Goal: Transaction & Acquisition: Subscribe to service/newsletter

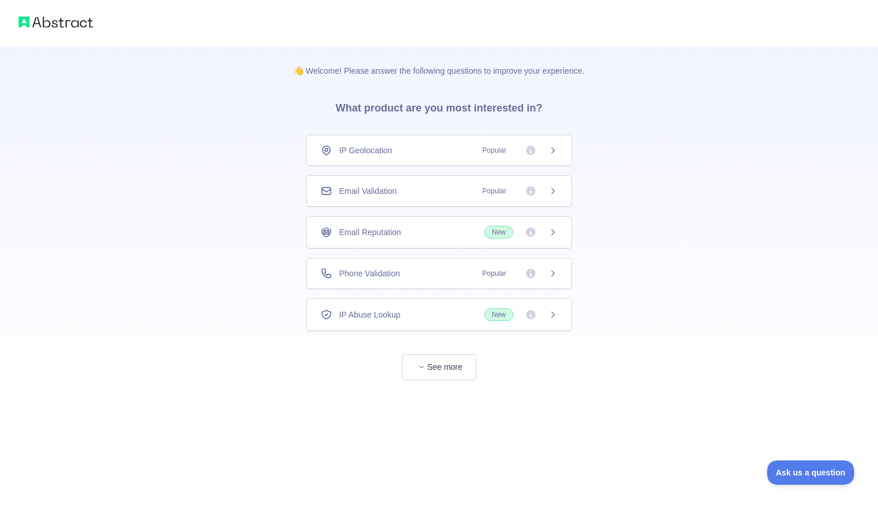
click at [397, 196] on span "Email Validation" at bounding box center [368, 191] width 58 height 12
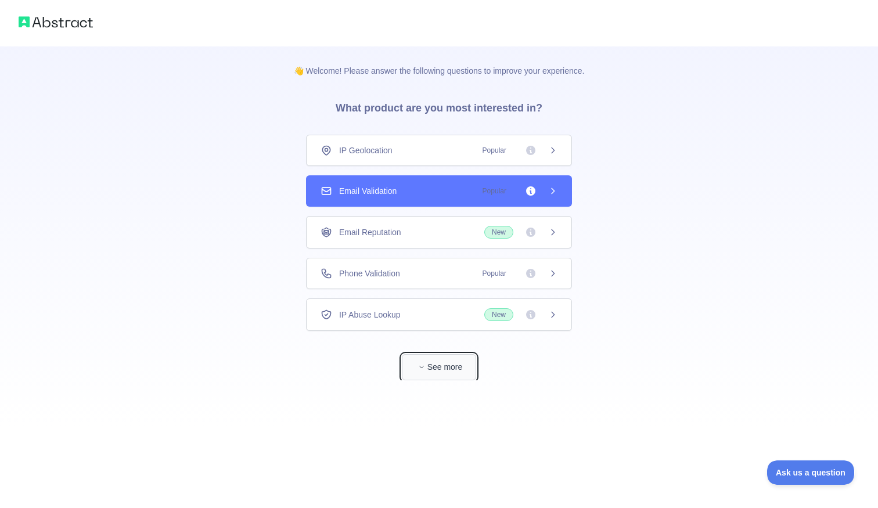
click at [440, 372] on button "See more" at bounding box center [439, 367] width 74 height 26
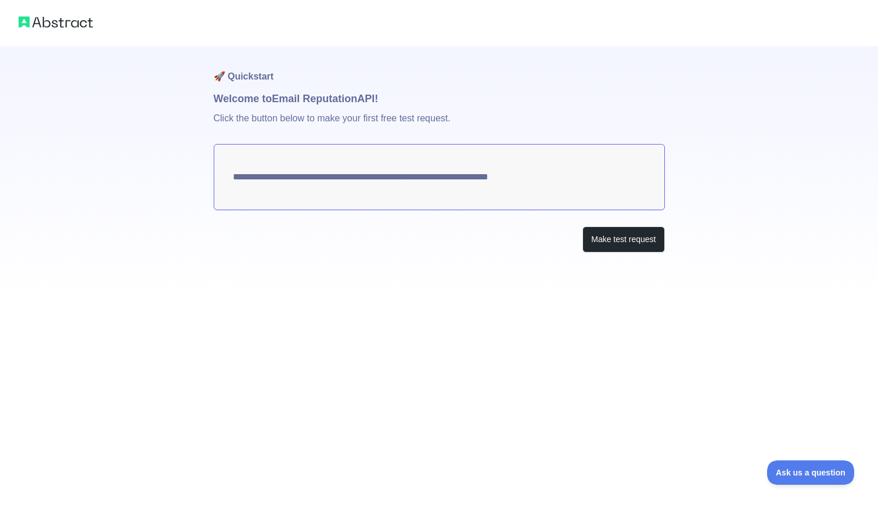
drag, startPoint x: 576, startPoint y: 181, endPoint x: 245, endPoint y: 183, distance: 330.6
click at [245, 183] on textarea "**********" at bounding box center [439, 177] width 451 height 66
click at [630, 245] on button "Make test request" at bounding box center [624, 240] width 82 height 26
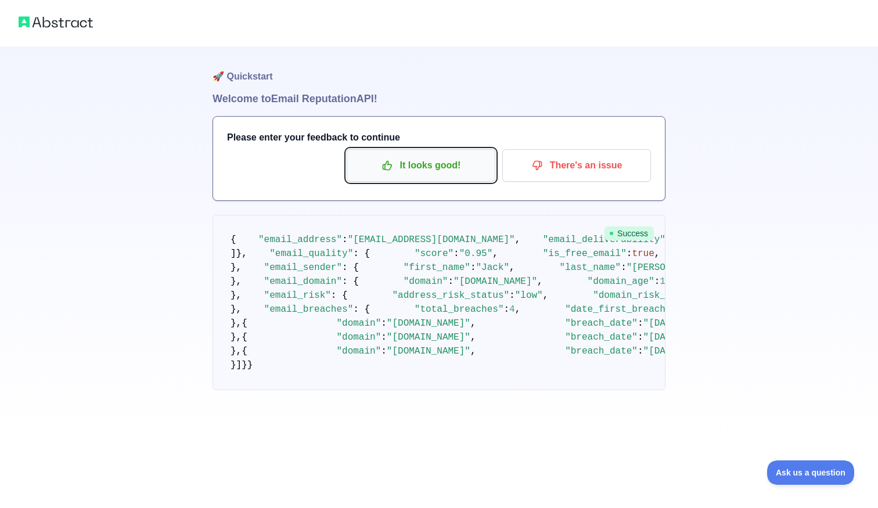
click at [456, 163] on p "It looks good!" at bounding box center [421, 166] width 131 height 20
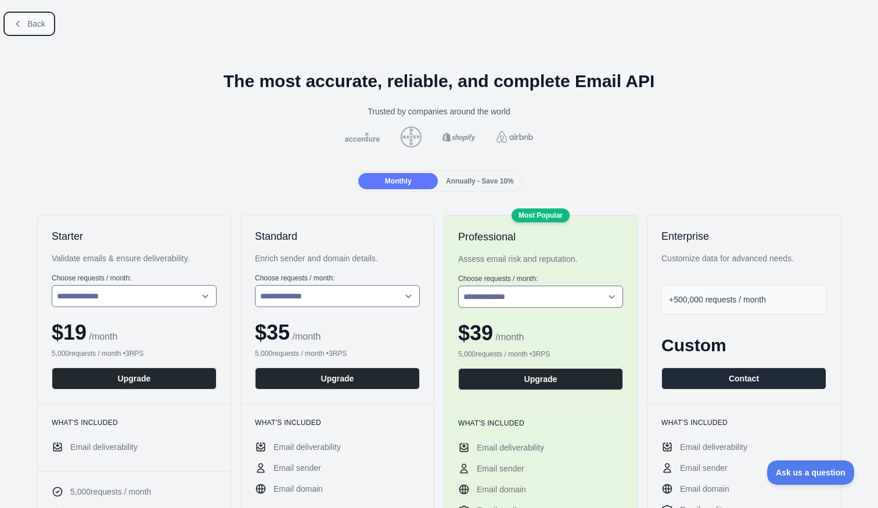
click at [28, 22] on span "Back" at bounding box center [36, 23] width 18 height 9
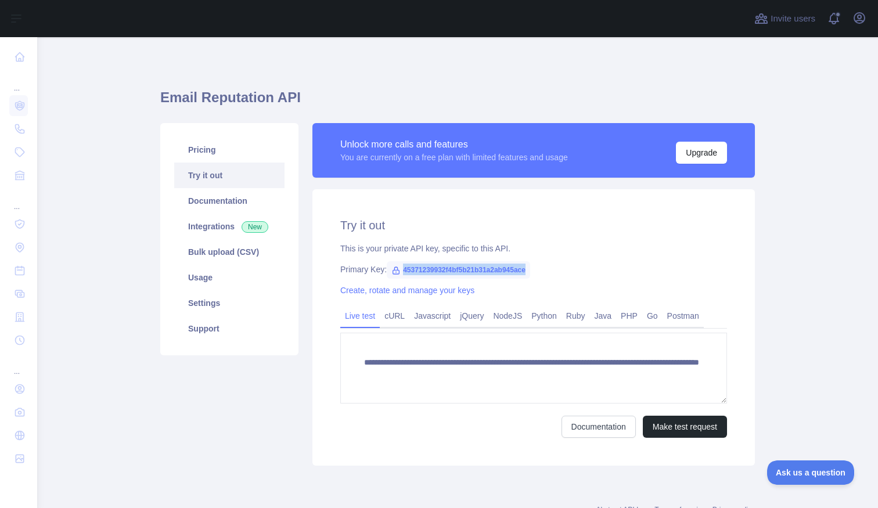
drag, startPoint x: 580, startPoint y: 282, endPoint x: 400, endPoint y: 268, distance: 180.0
click at [400, 268] on div "**********" at bounding box center [534, 327] width 443 height 277
copy span "45371239932f4bf5b21b31a2ab945ace"
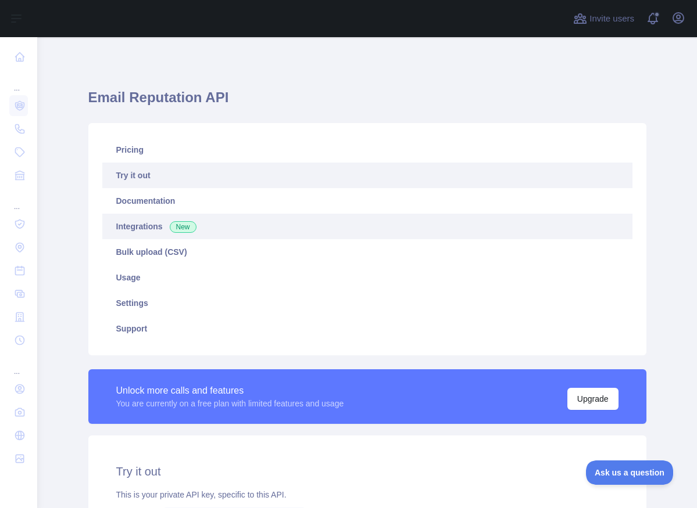
click at [145, 234] on link "Integrations New" at bounding box center [367, 227] width 530 height 26
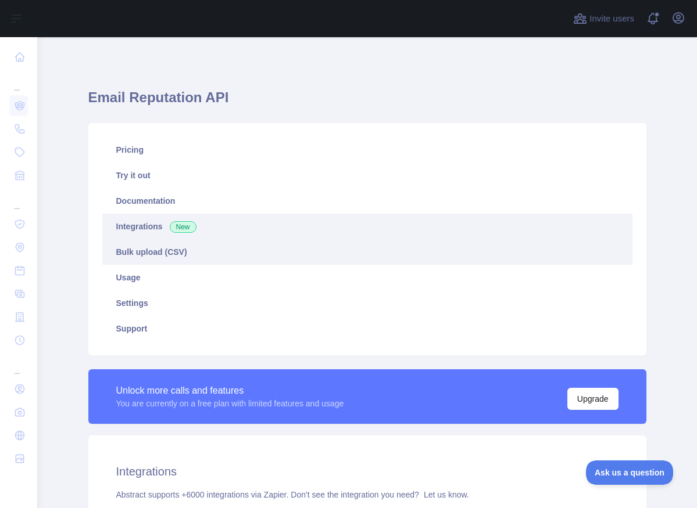
click at [150, 256] on link "Bulk upload (CSV)" at bounding box center [367, 252] width 530 height 26
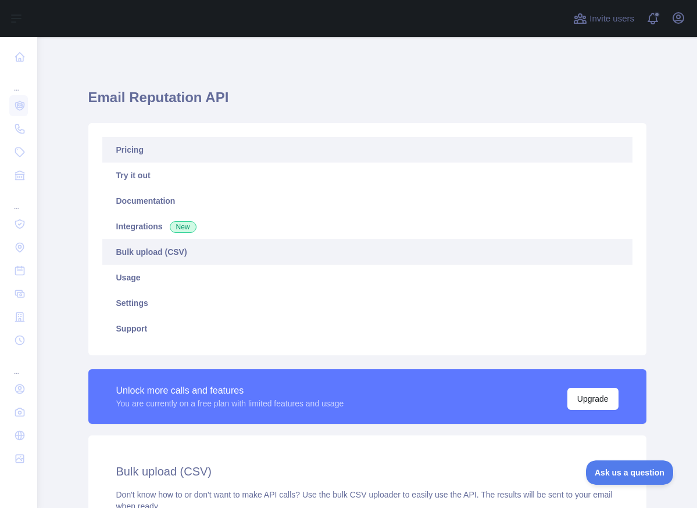
click at [144, 157] on link "Pricing" at bounding box center [367, 150] width 530 height 26
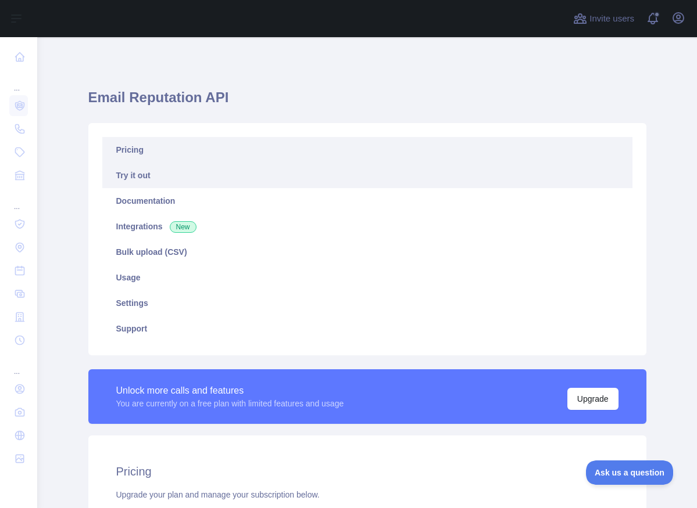
click at [146, 173] on link "Try it out" at bounding box center [367, 176] width 530 height 26
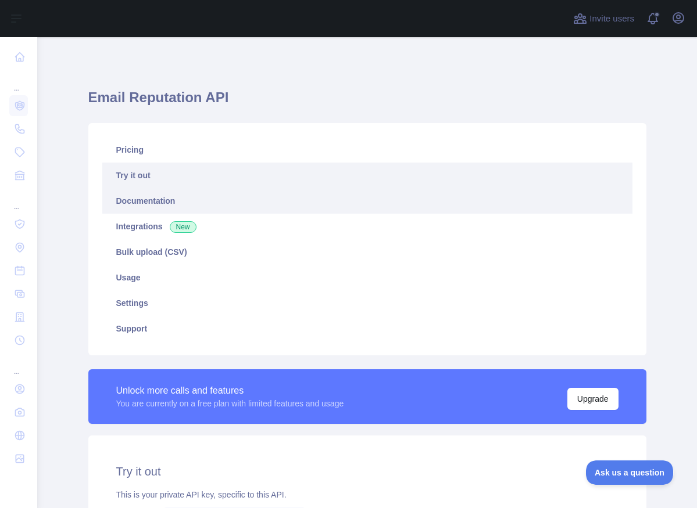
click at [146, 196] on link "Documentation" at bounding box center [367, 201] width 530 height 26
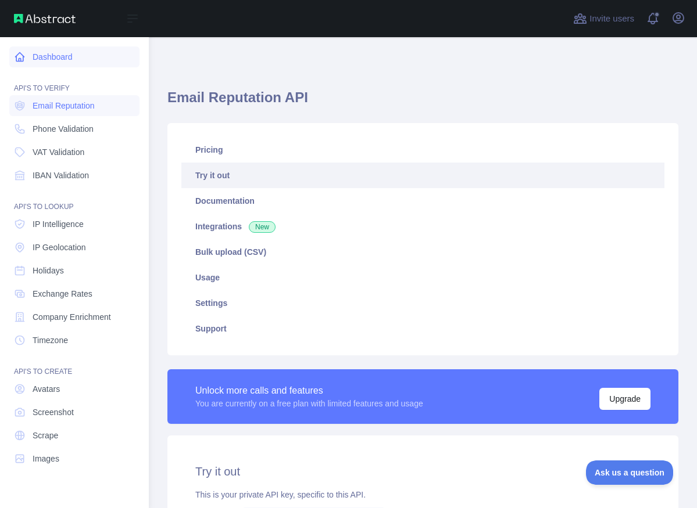
click at [61, 65] on link "Dashboard" at bounding box center [74, 56] width 130 height 21
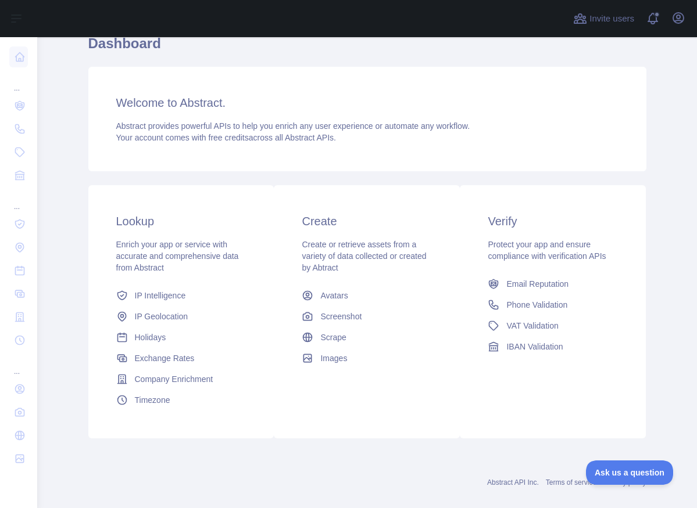
scroll to position [70, 0]
